Goal: Check status: Check status

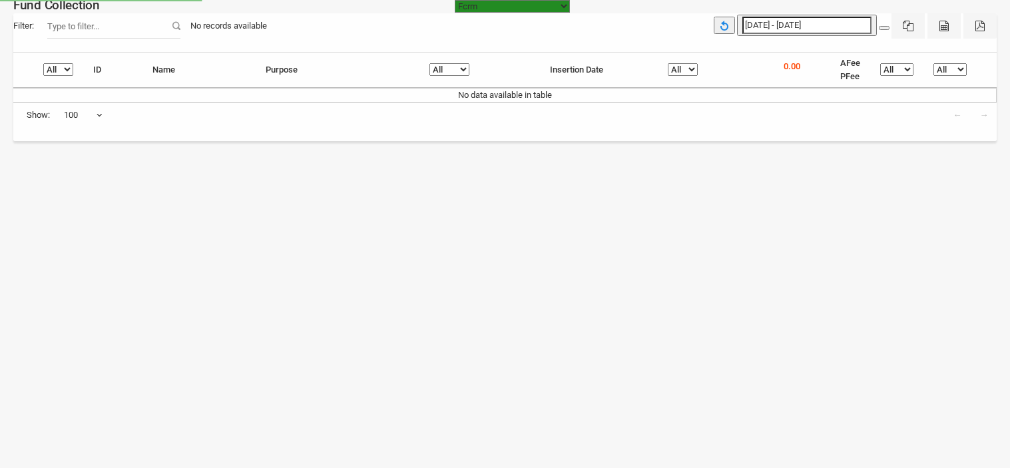
select select "[URL][DOMAIN_NAME]"
select select "100"
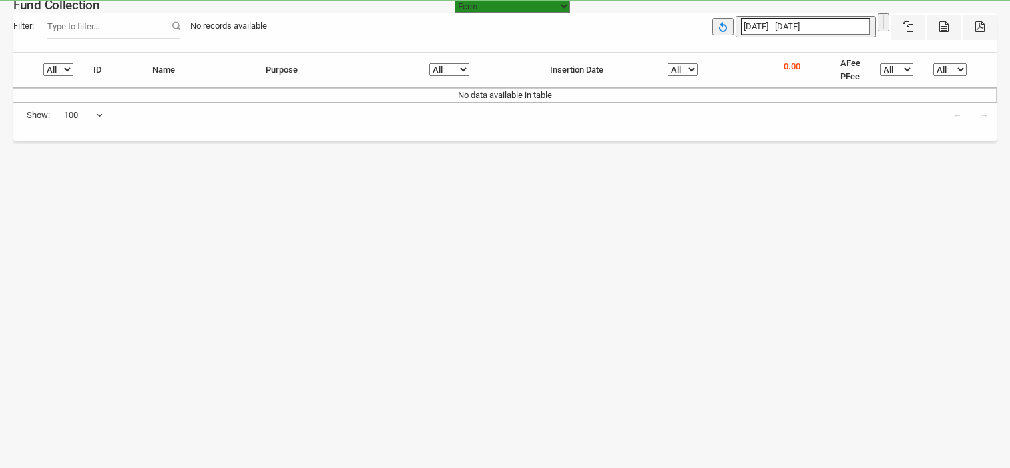
select select "[URL][DOMAIN_NAME]"
select select "100"
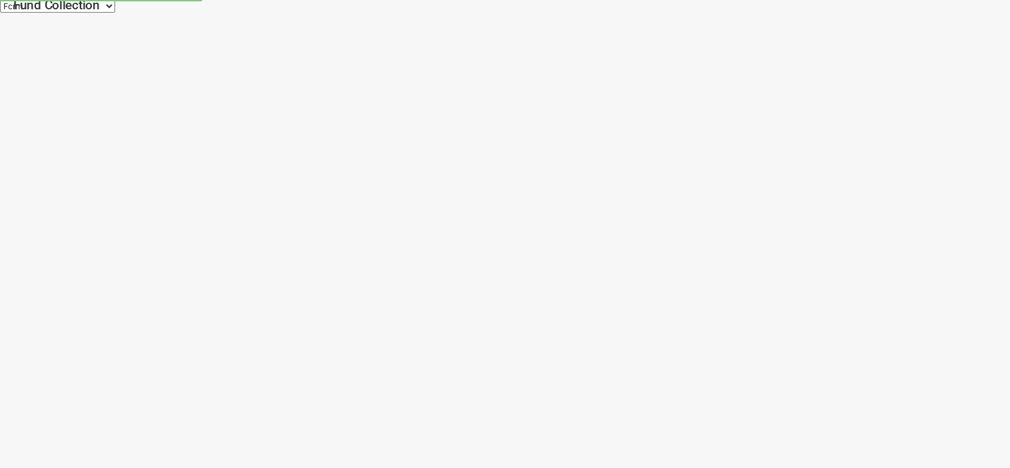
select select "[URL][DOMAIN_NAME]"
select select "100"
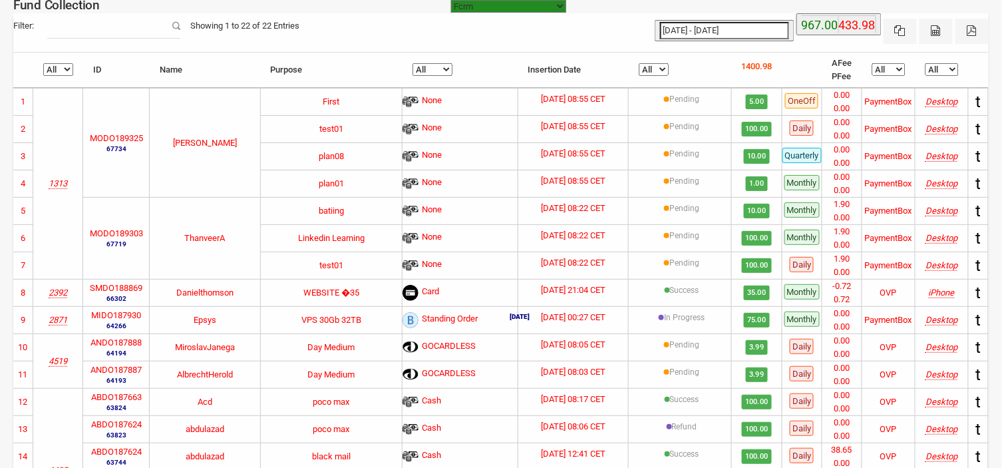
type input "10-09-2025"
click at [703, 25] on input "10-09-2025 - 10-09-2025" at bounding box center [724, 30] width 129 height 17
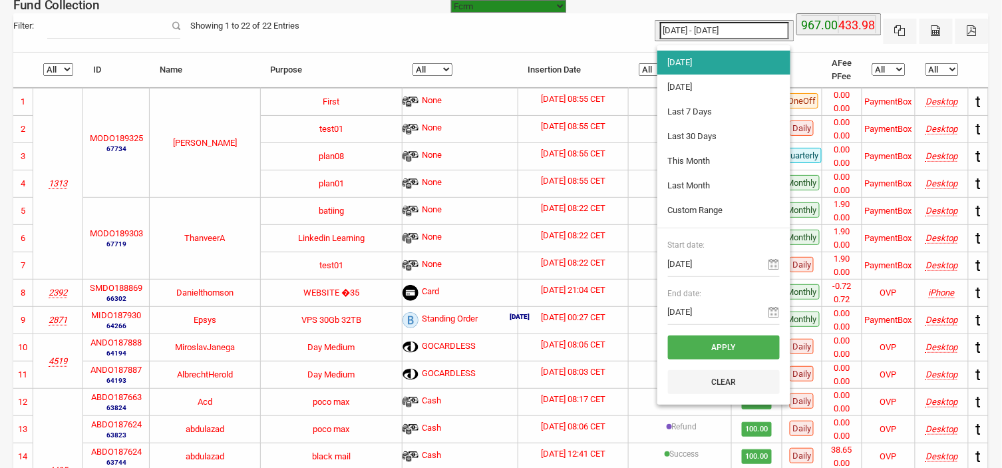
type input "09-09-2025"
click at [696, 85] on li "[DATE]" at bounding box center [724, 87] width 133 height 24
type input "[DATE] - [DATE]"
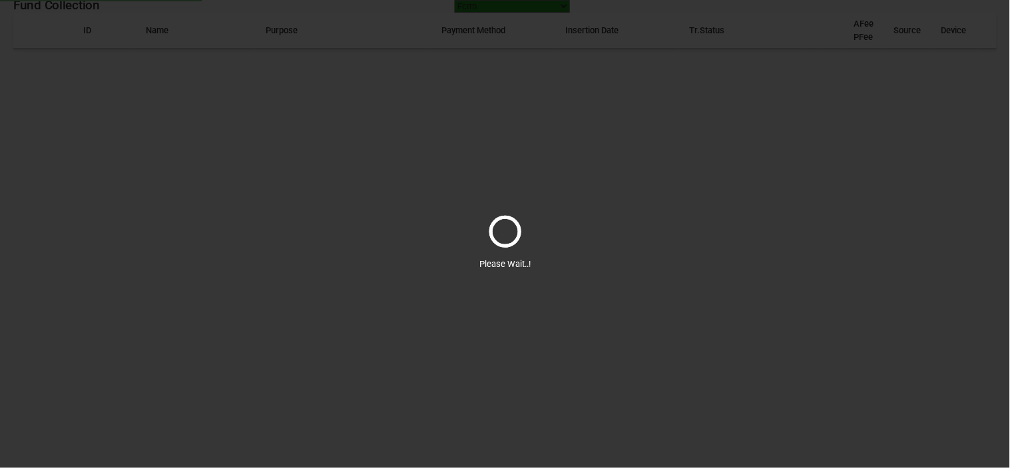
select select "100"
